Goal: Find specific page/section: Find specific page/section

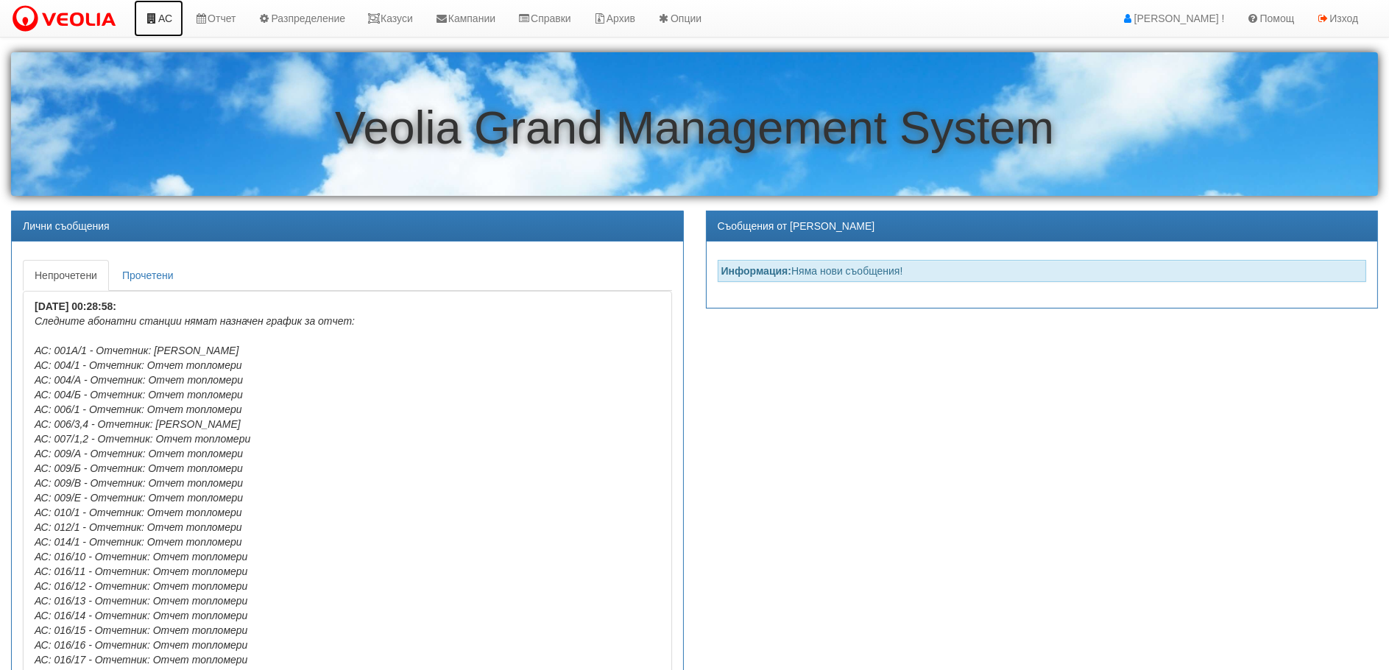
click at [160, 17] on link "АС" at bounding box center [158, 18] width 49 height 37
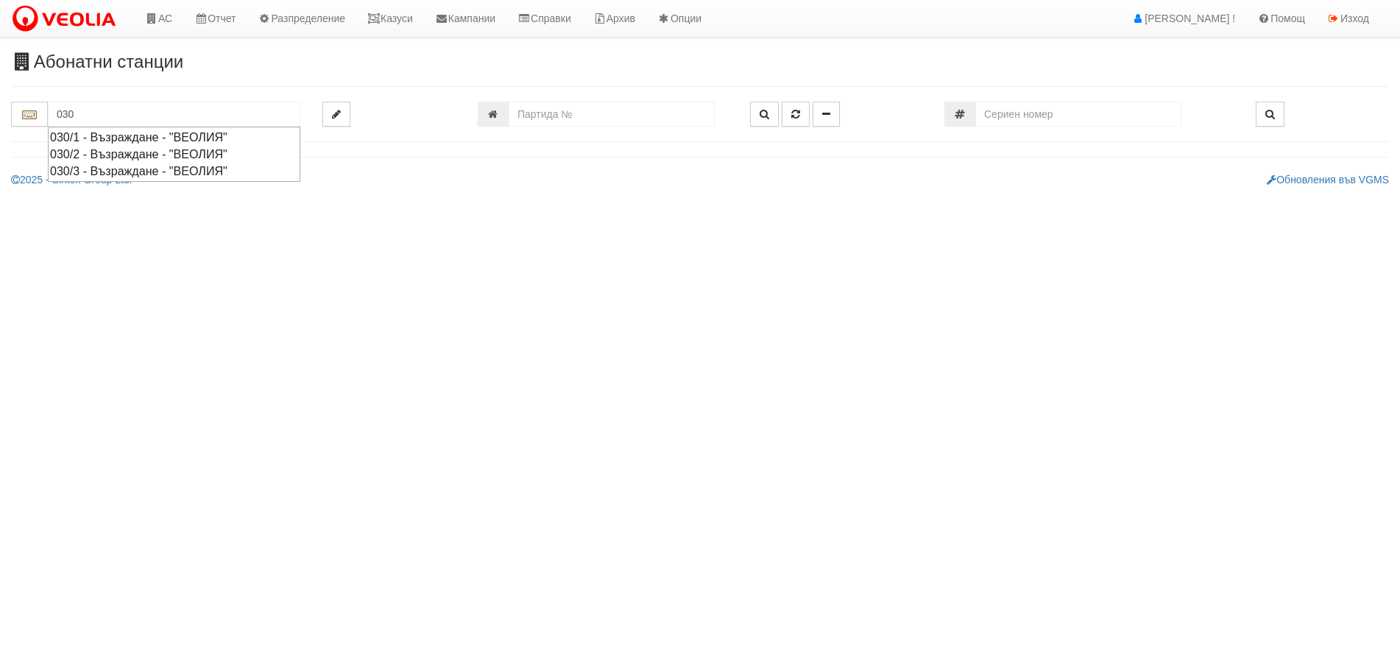
click at [93, 135] on div "030/1 - Възраждане - "ВЕОЛИЯ"" at bounding box center [174, 137] width 248 height 17
type input "030/1 - Възраждане - "ВЕОЛИЯ""
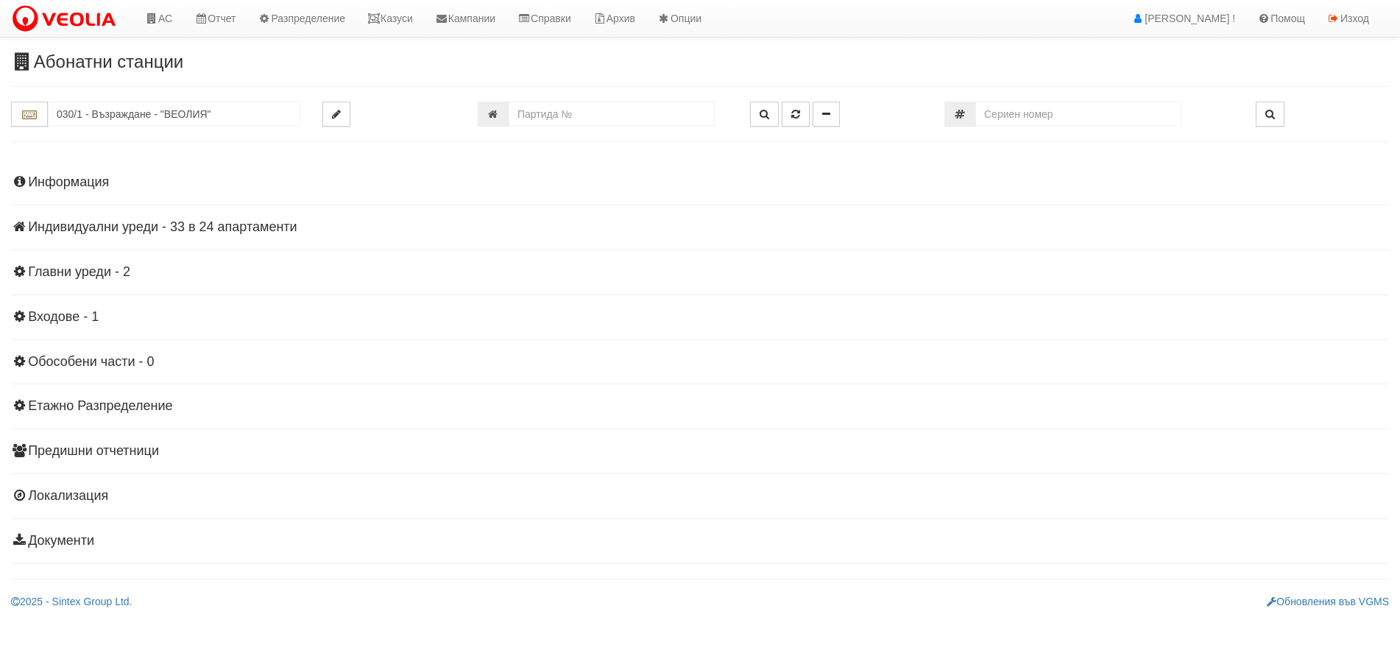
click at [67, 225] on h4 "Индивидуални уреди - 33 в 24 апартаменти" at bounding box center [700, 227] width 1378 height 15
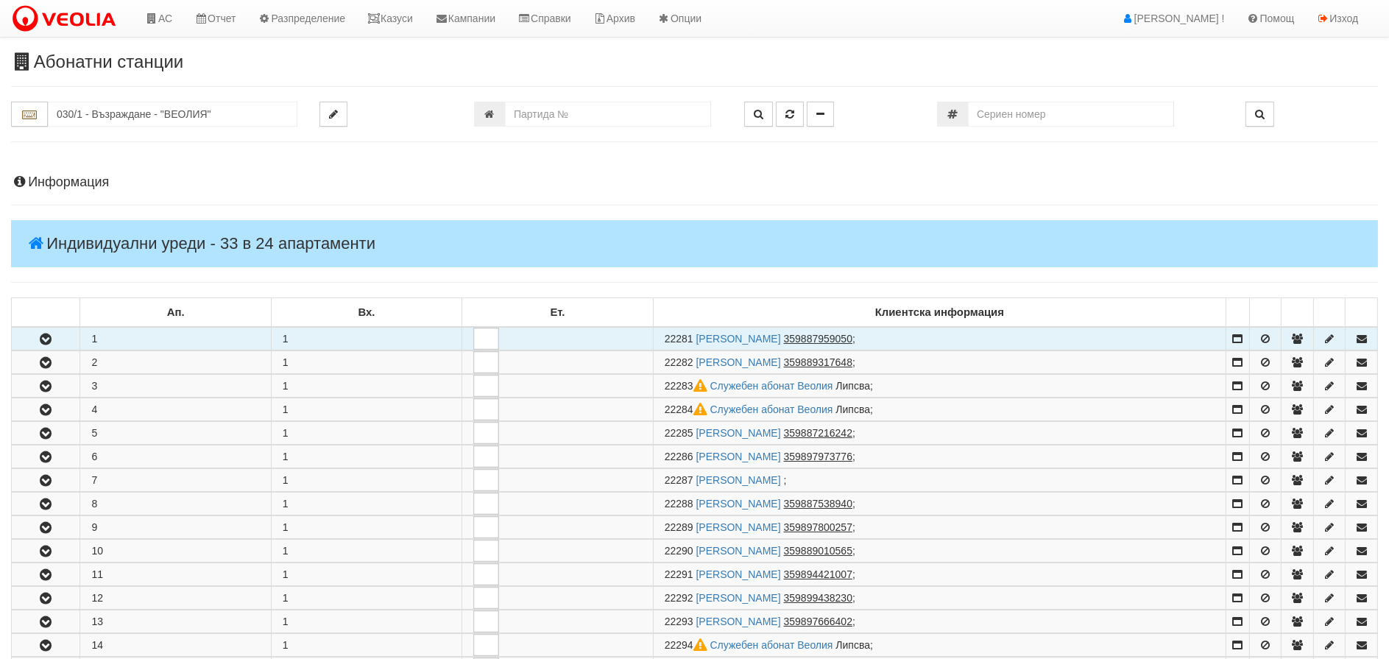
click at [43, 336] on icon "button" at bounding box center [46, 339] width 18 height 10
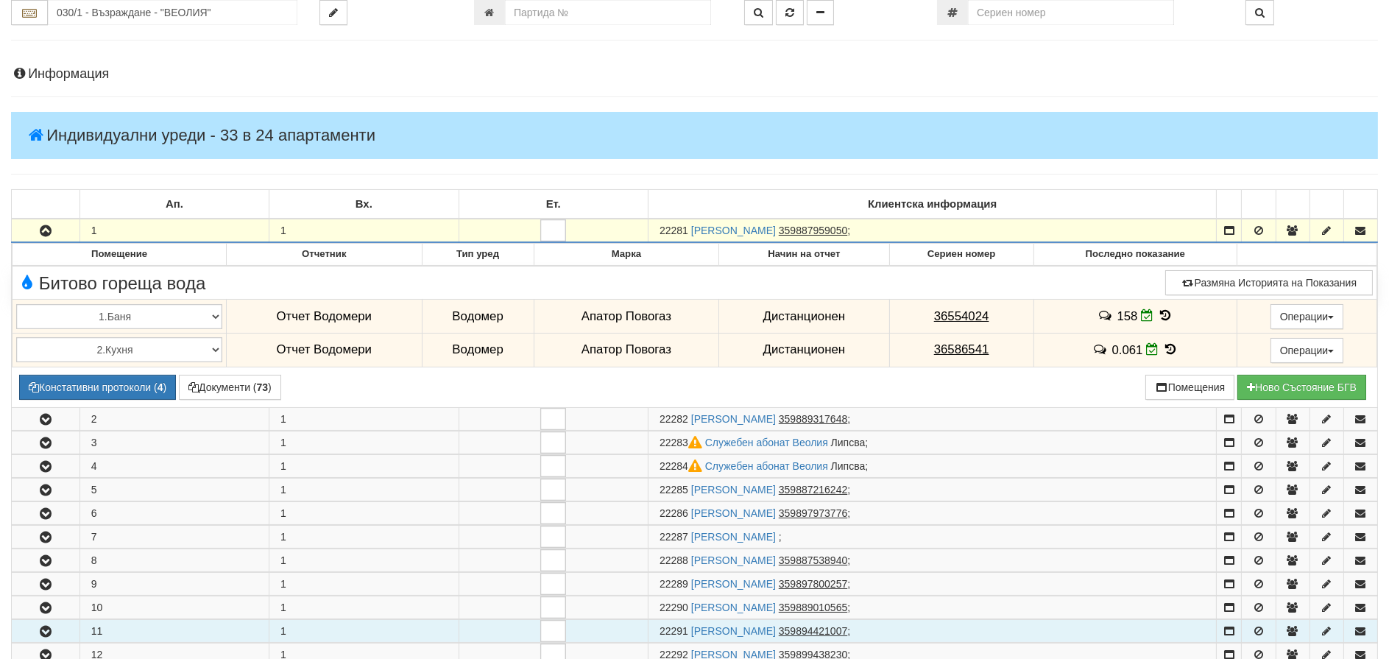
scroll to position [221, 0]
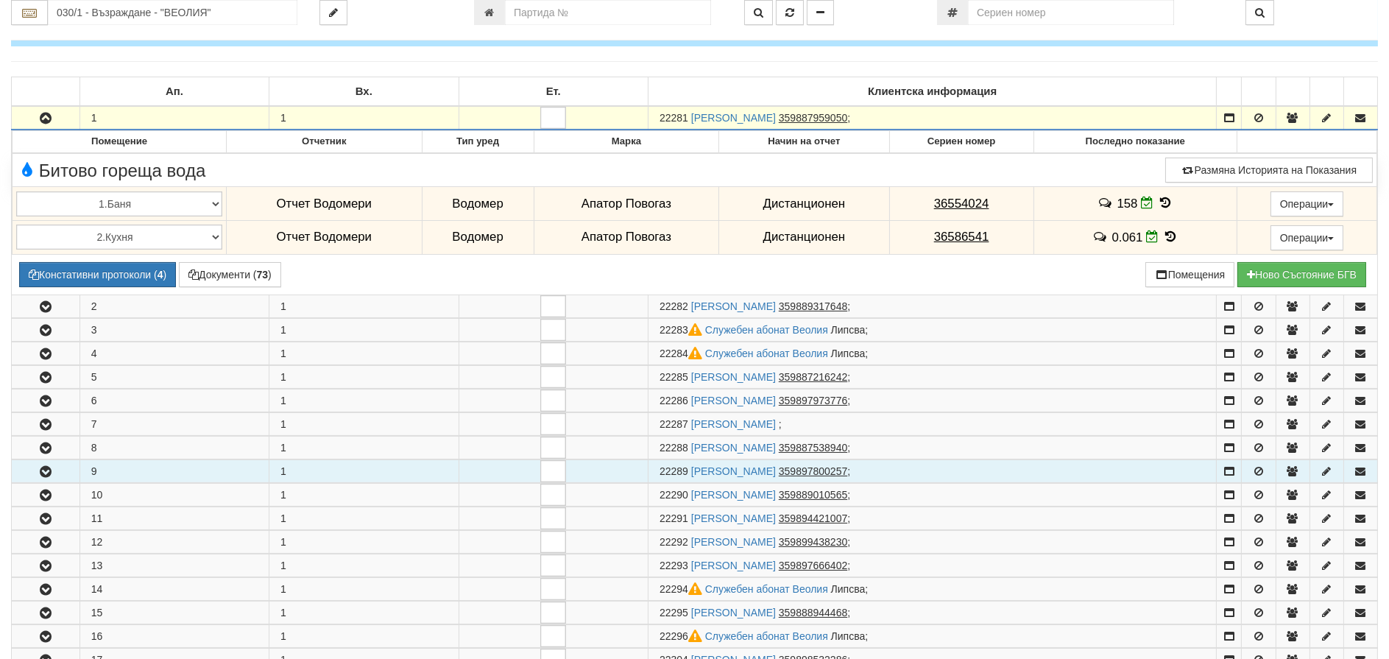
click at [46, 470] on icon "button" at bounding box center [46, 472] width 18 height 10
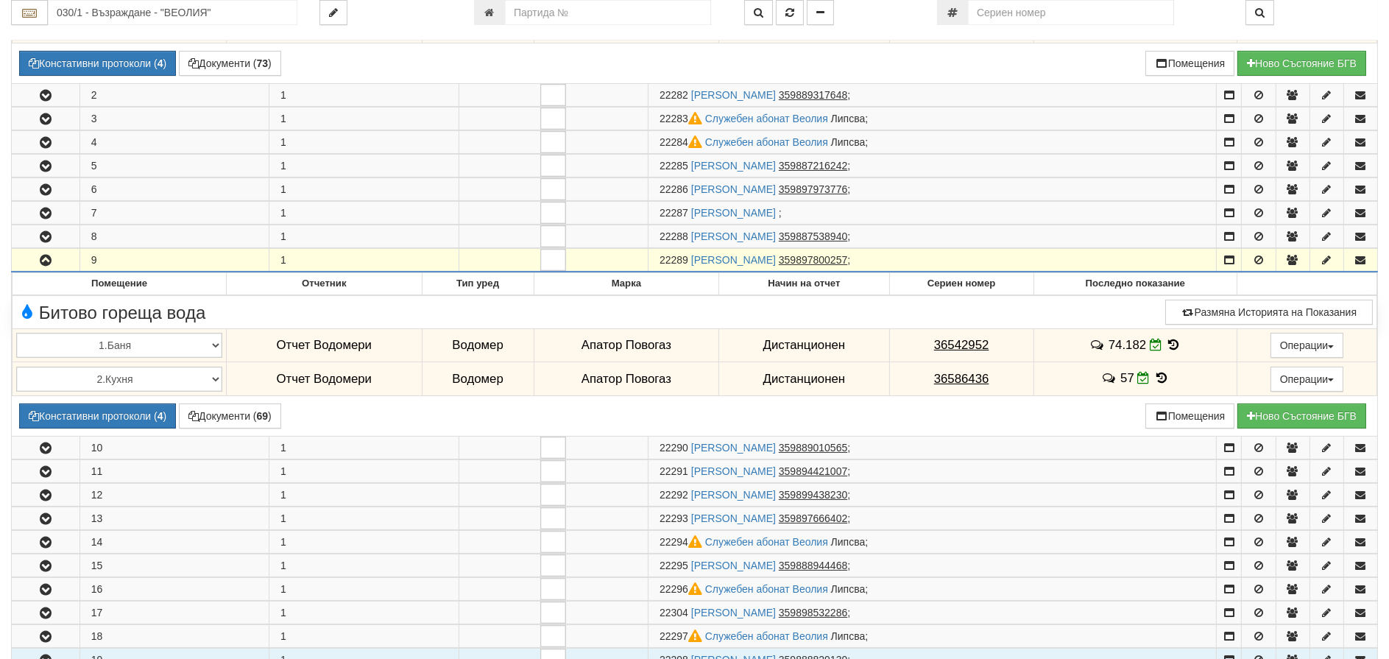
scroll to position [515, 0]
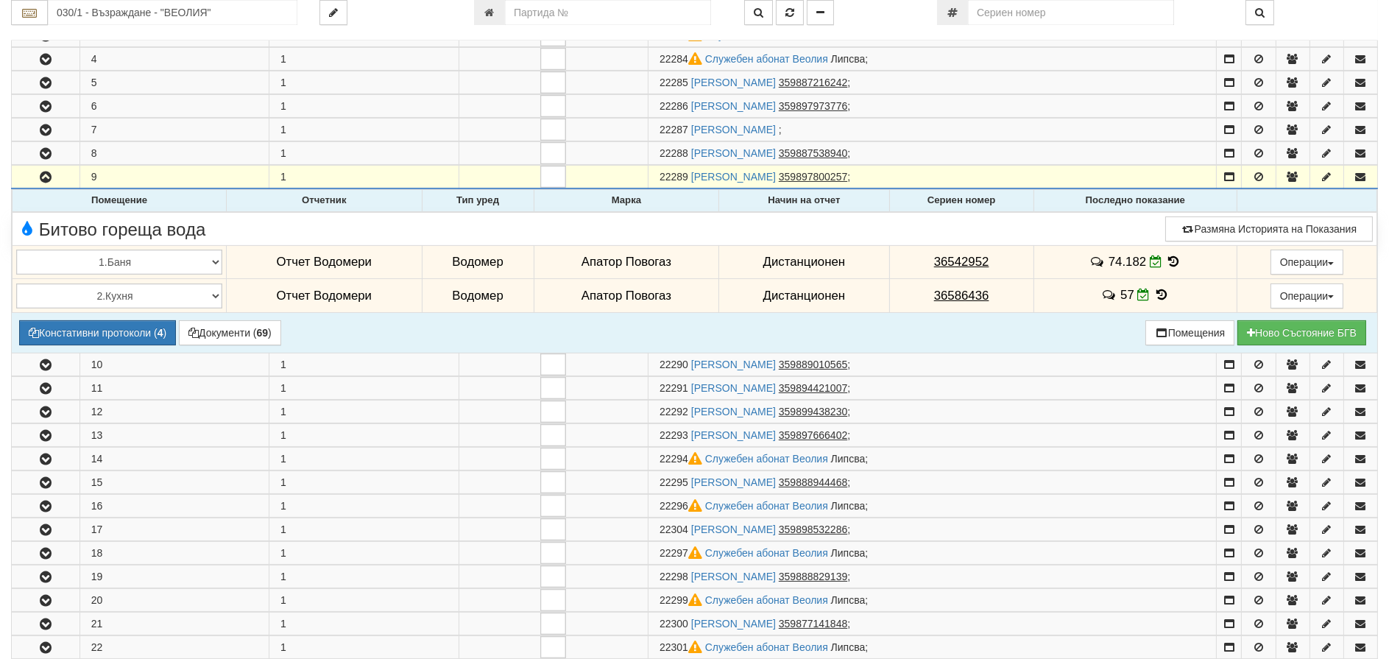
click at [1159, 297] on icon at bounding box center [1162, 295] width 16 height 13
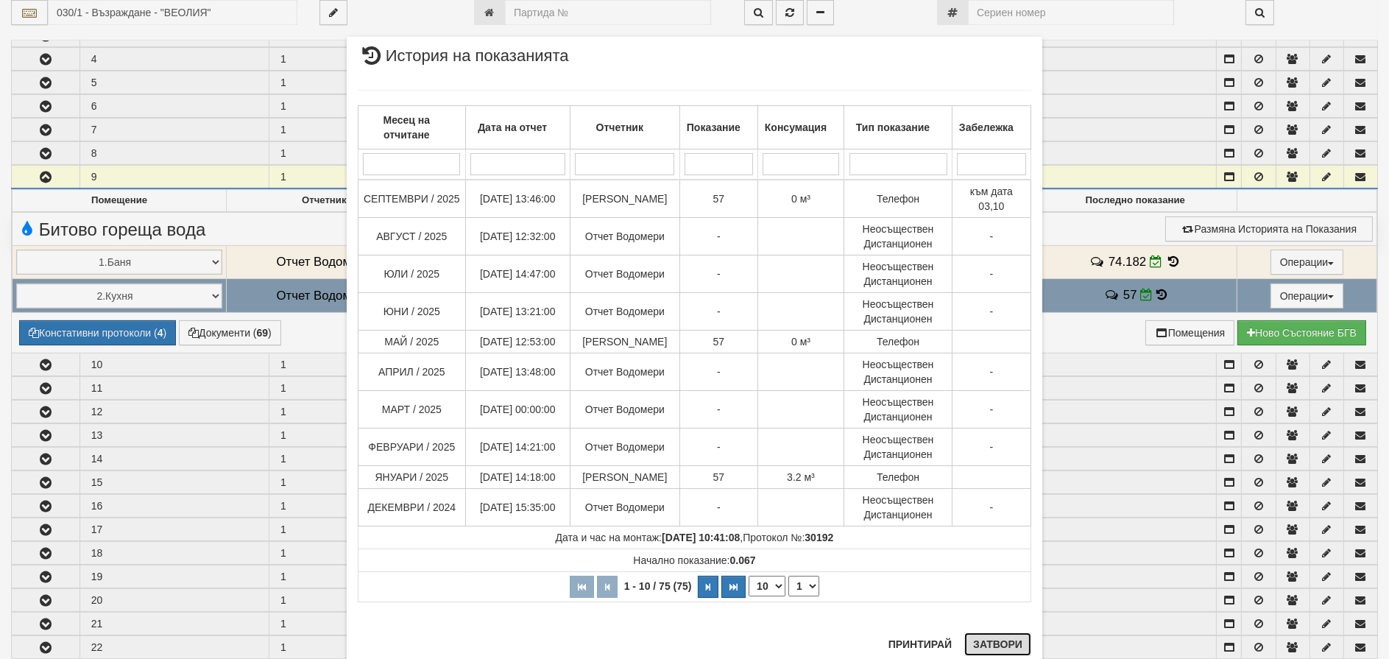
click at [984, 644] on button "Затвори" at bounding box center [997, 644] width 67 height 24
